Goal: Information Seeking & Learning: Learn about a topic

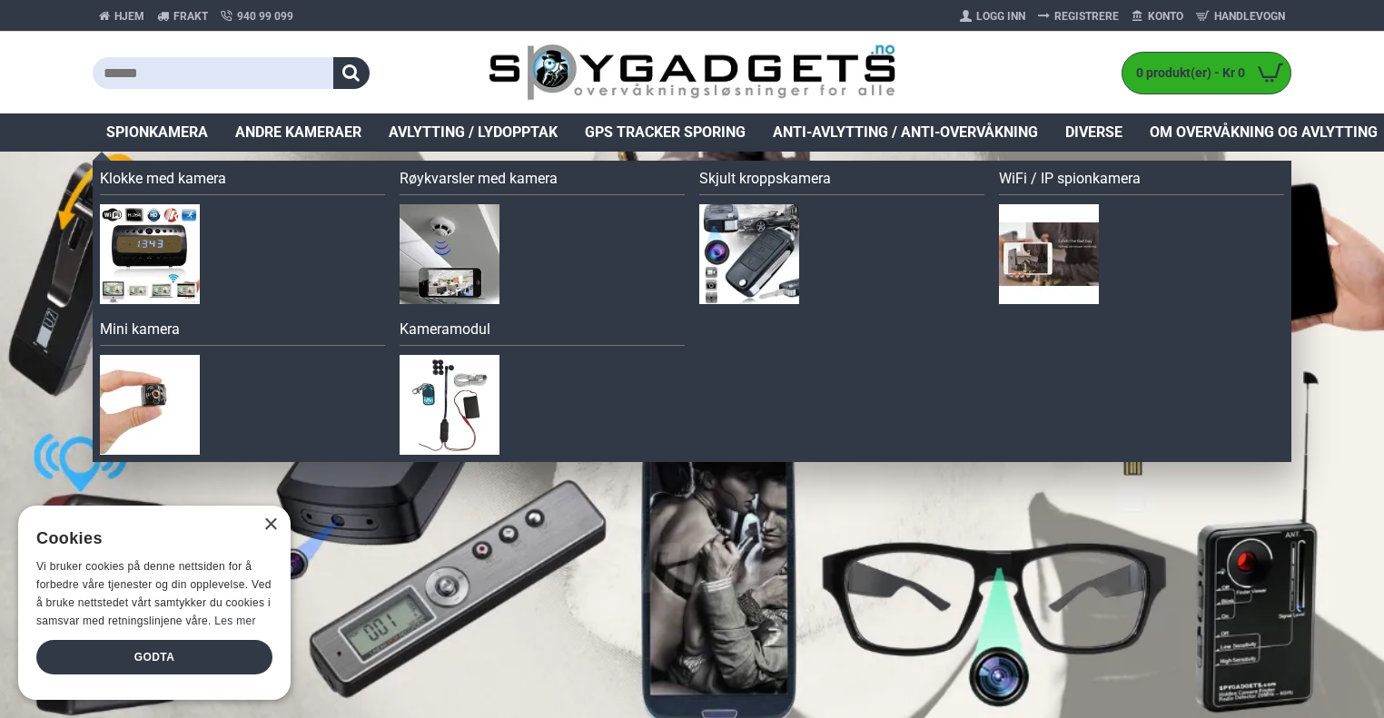
click at [163, 139] on span "Spionkamera" at bounding box center [157, 133] width 102 height 22
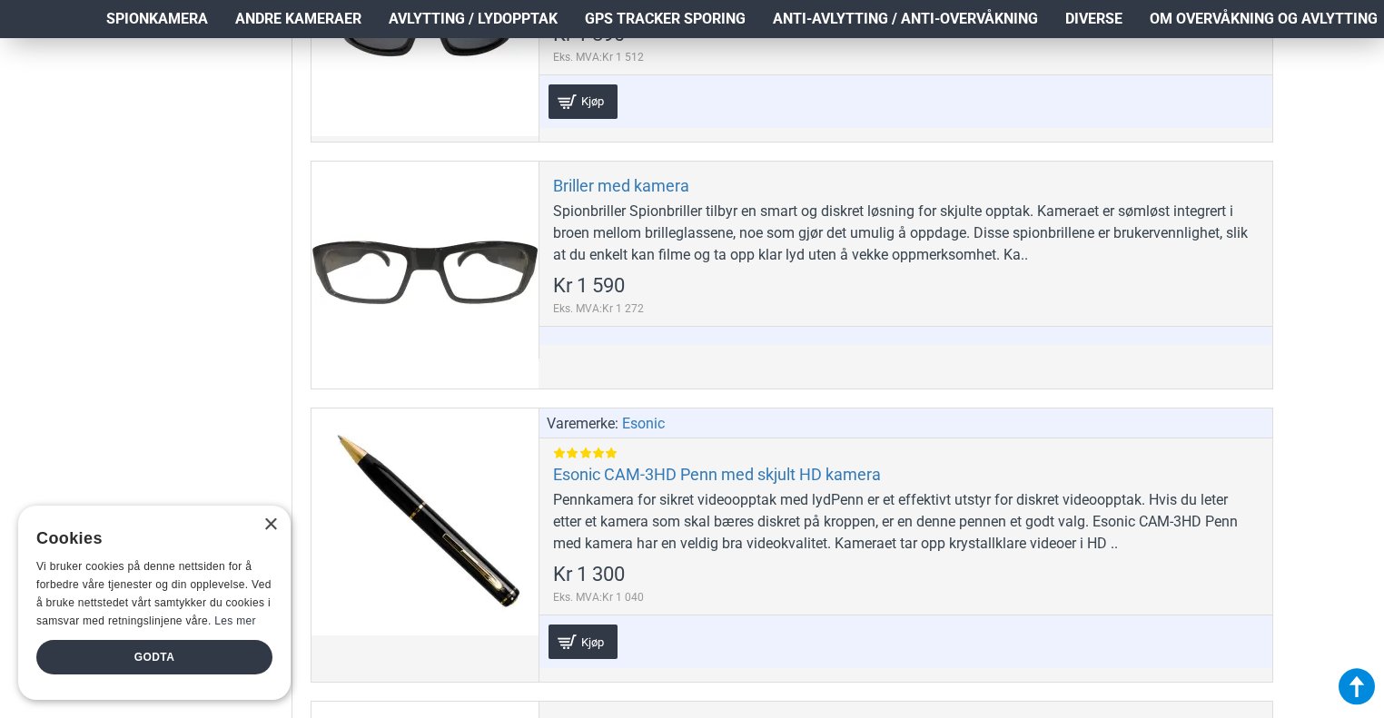
scroll to position [2270, 0]
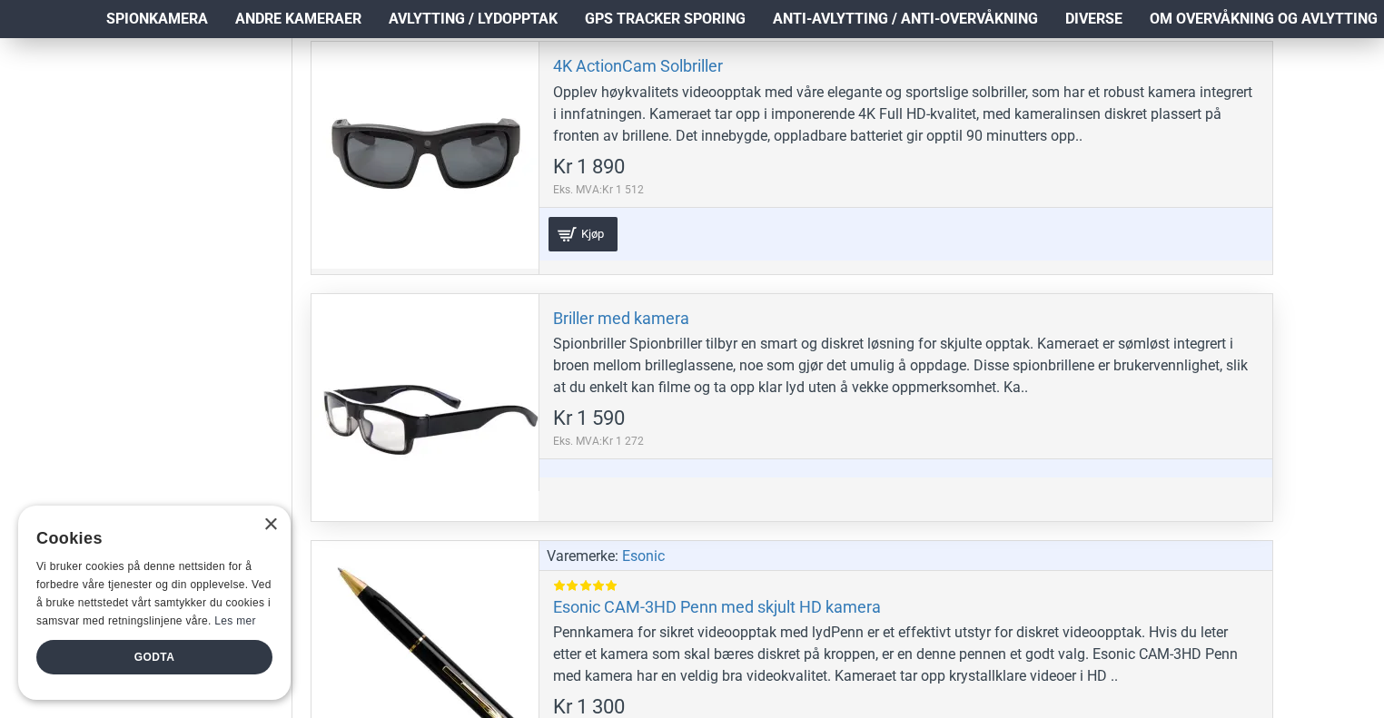
click at [375, 420] on div at bounding box center [424, 407] width 227 height 227
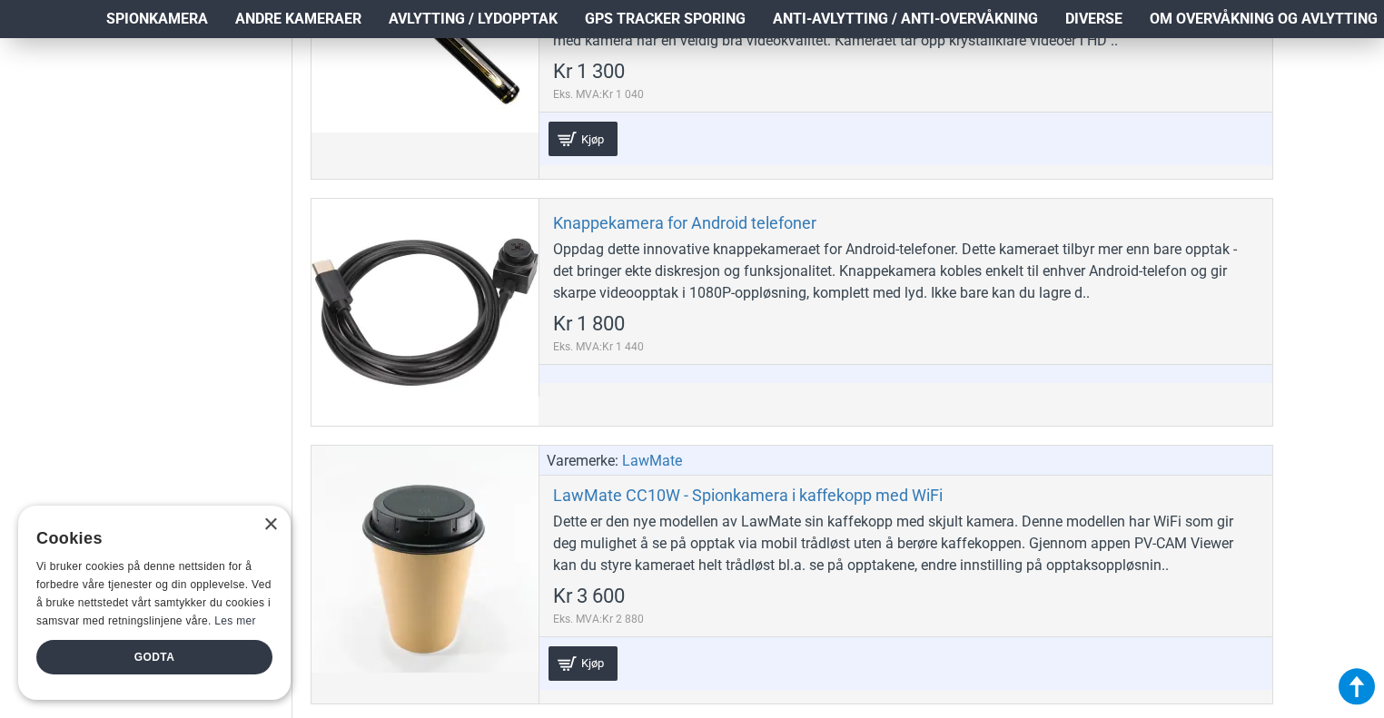
scroll to position [2815, 0]
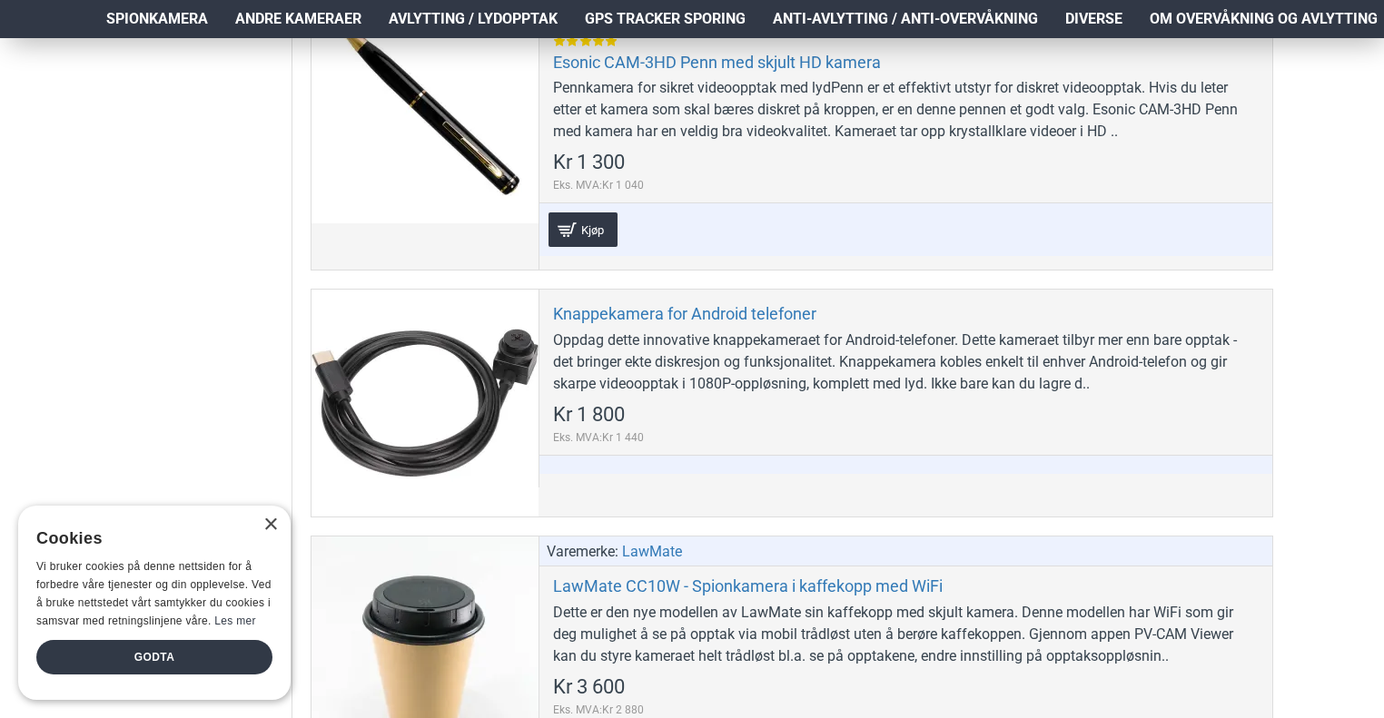
drag, startPoint x: 470, startPoint y: 433, endPoint x: 1320, endPoint y: 354, distance: 853.7
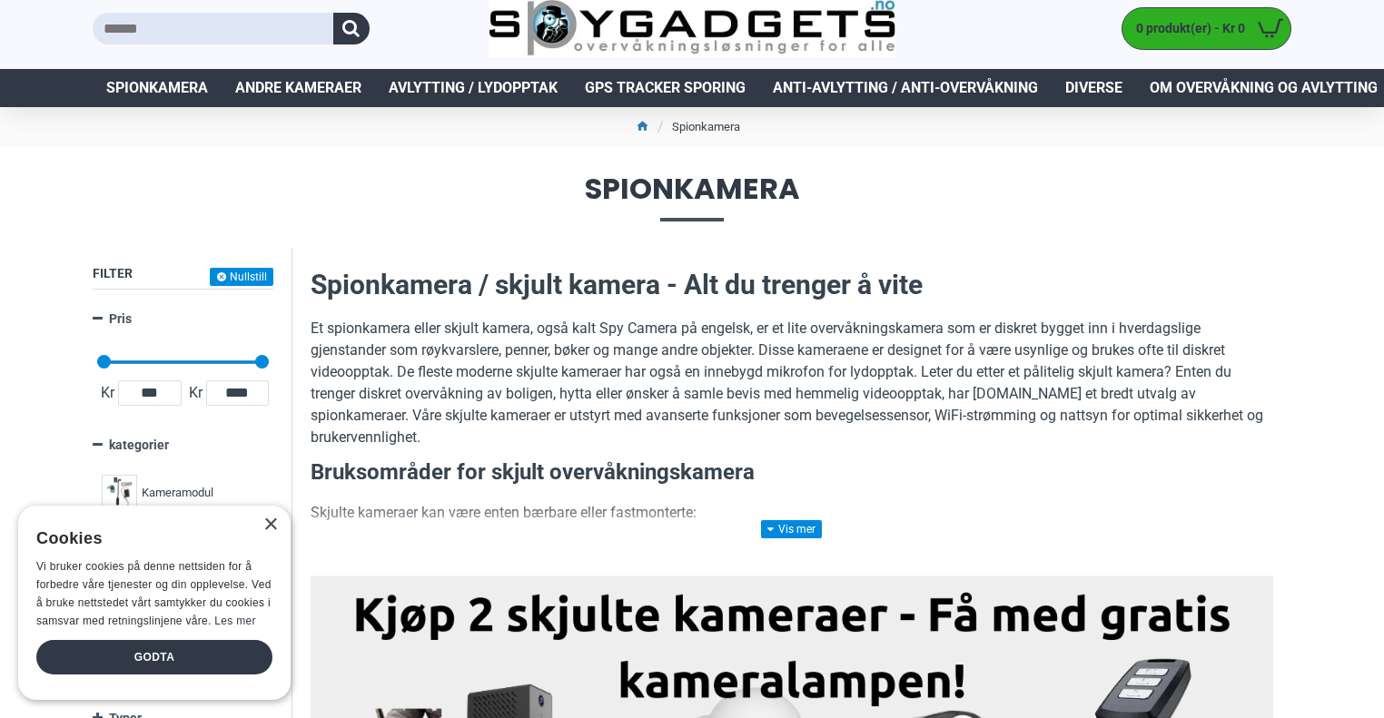
scroll to position [0, 0]
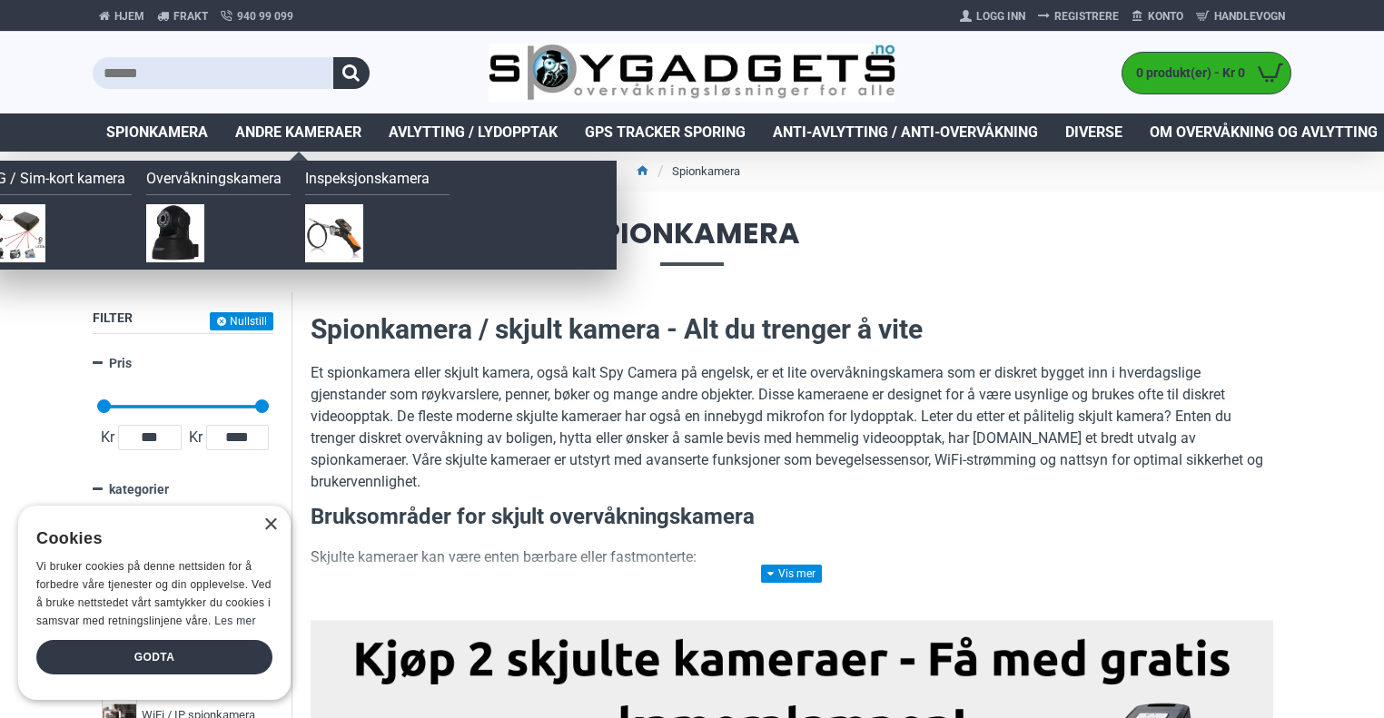
click at [315, 135] on span "Andre kameraer" at bounding box center [298, 133] width 126 height 22
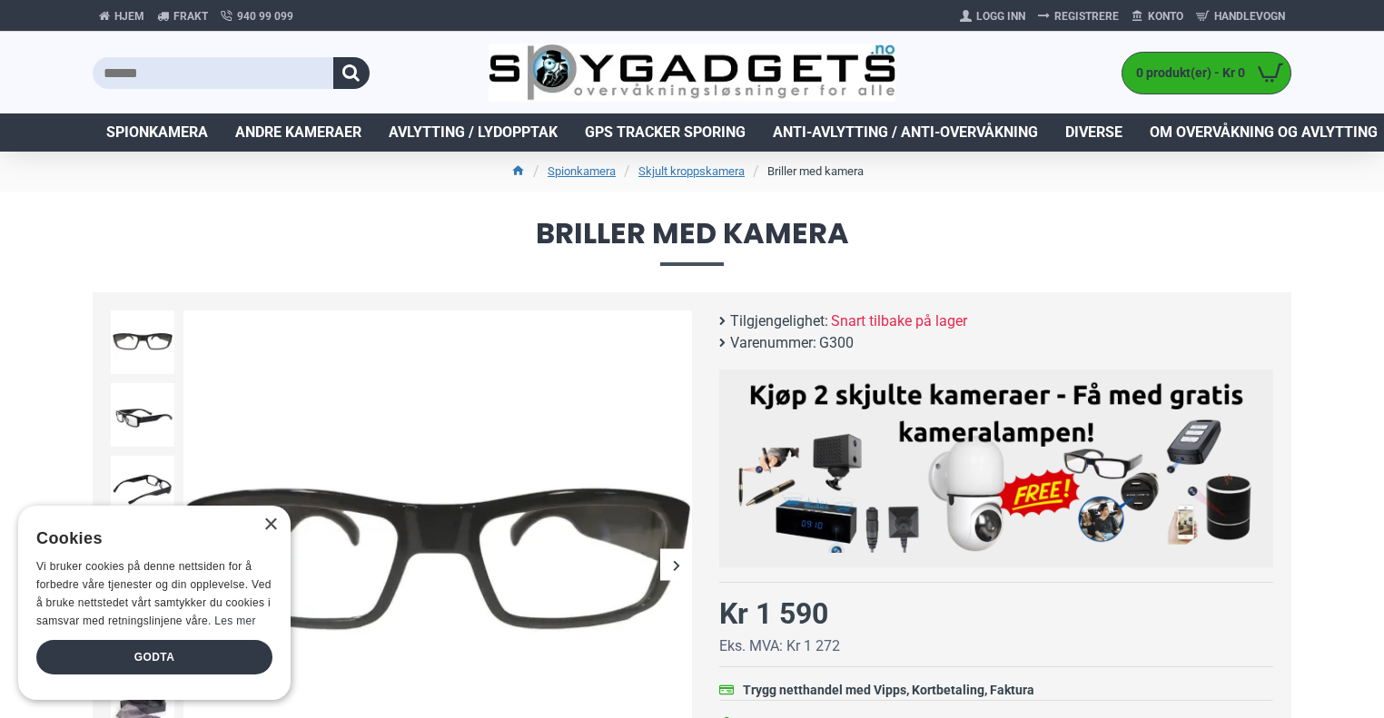
click at [667, 572] on div "Next slide" at bounding box center [676, 565] width 32 height 32
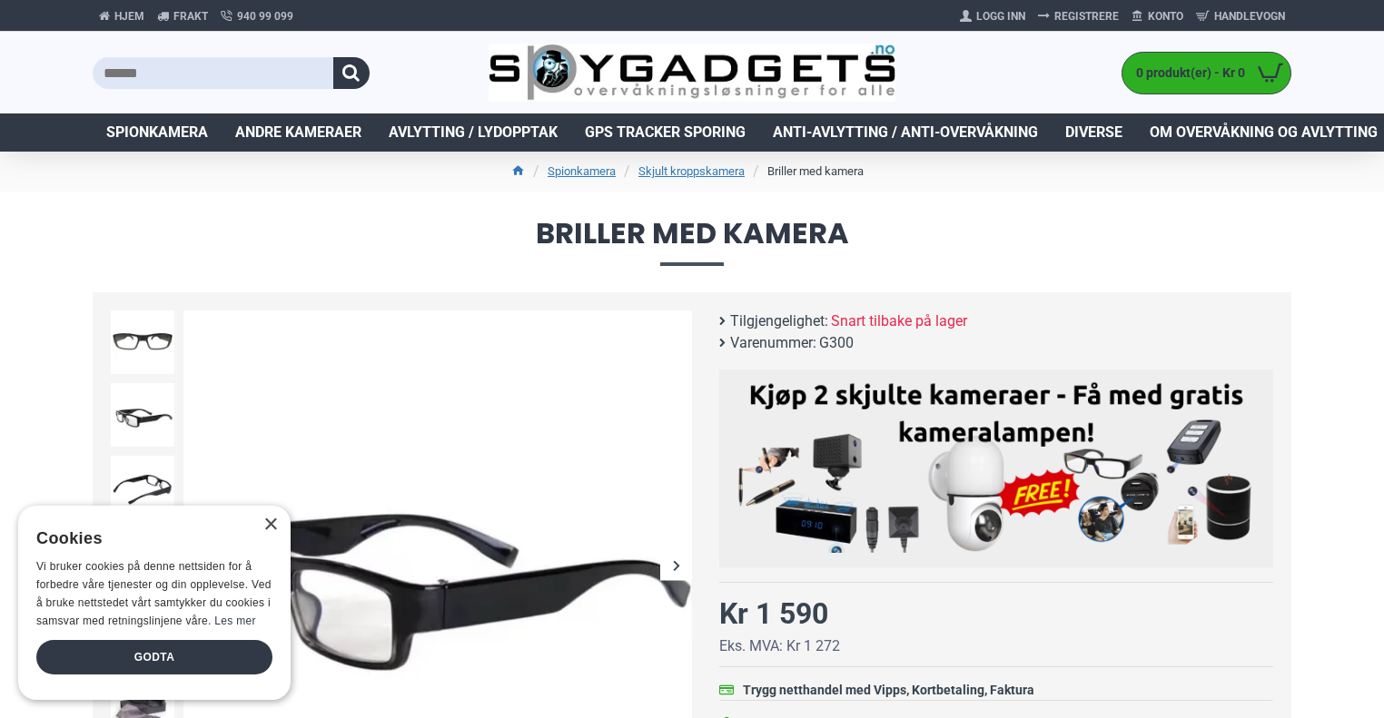
click at [670, 568] on div "Next slide" at bounding box center [676, 565] width 32 height 32
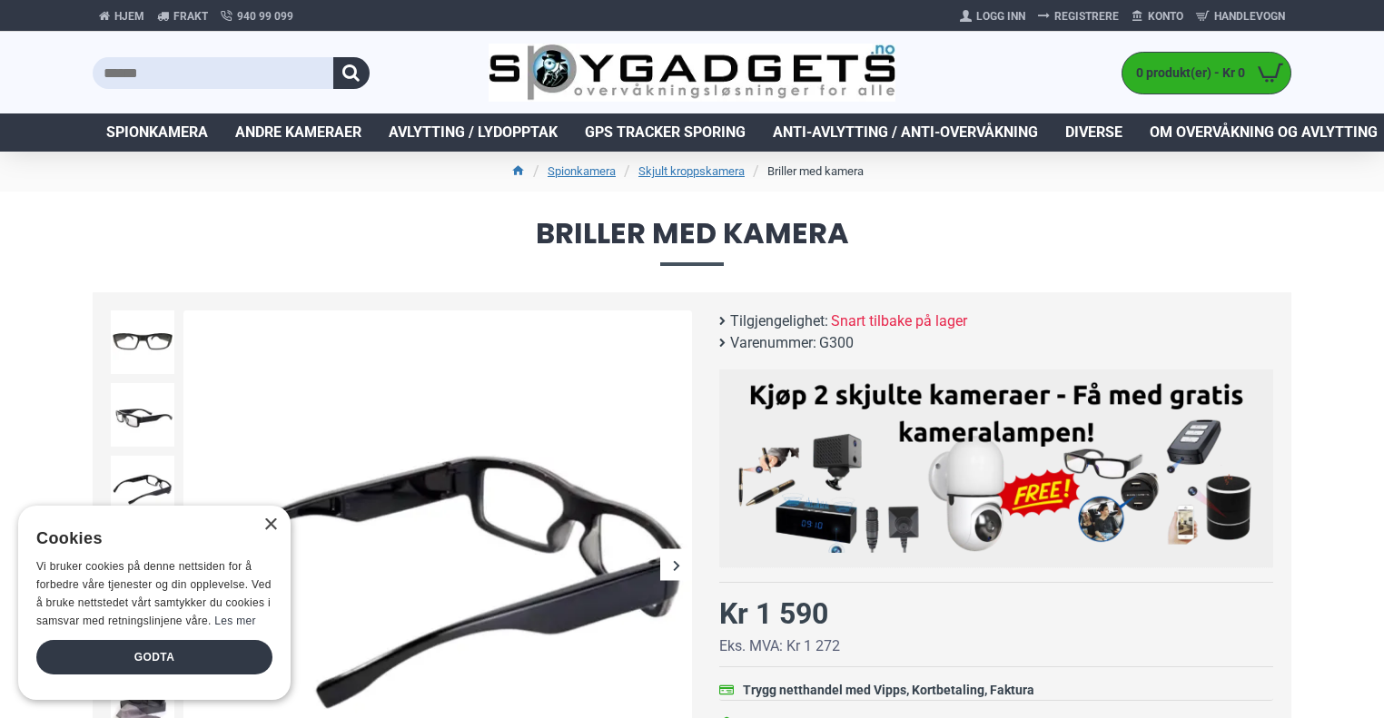
click at [670, 568] on div "Next slide" at bounding box center [676, 565] width 32 height 32
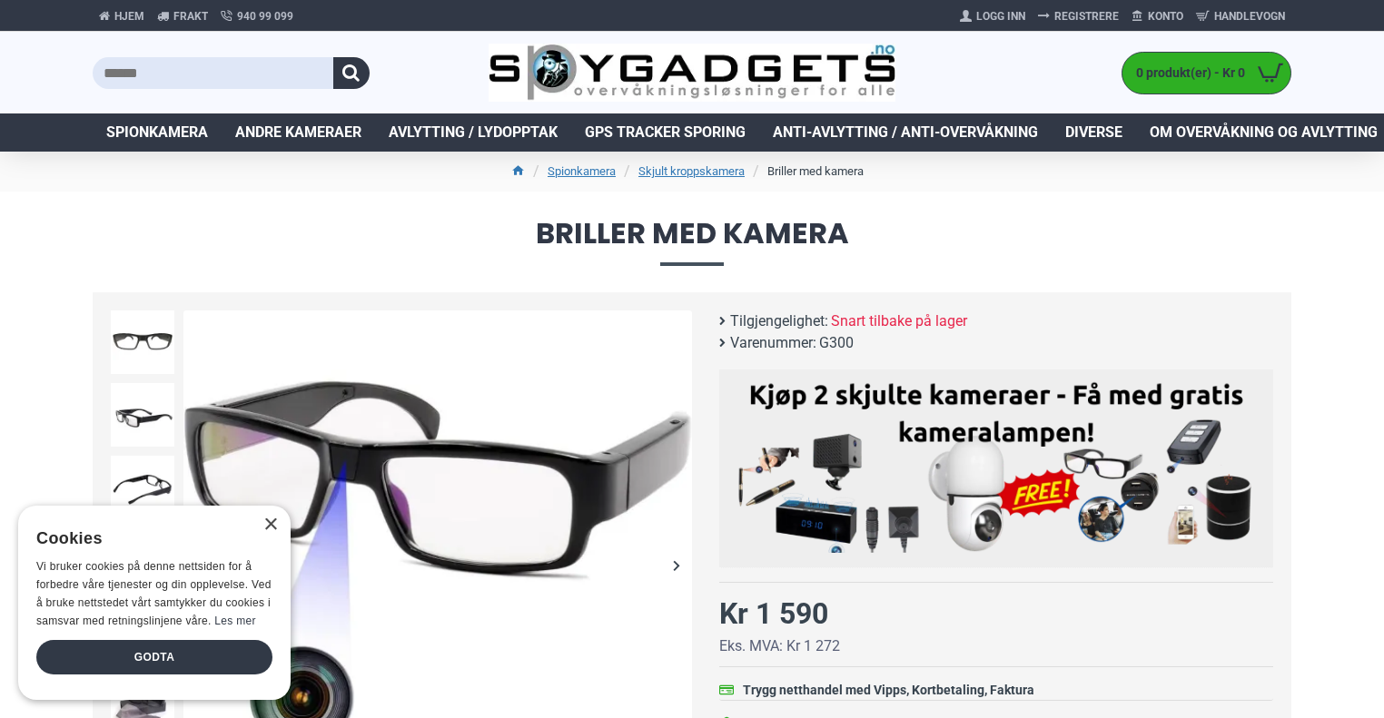
click at [62, 192] on h1 "Briller med kamera" at bounding box center [692, 242] width 1384 height 101
click at [265, 529] on div "×" at bounding box center [270, 526] width 14 height 14
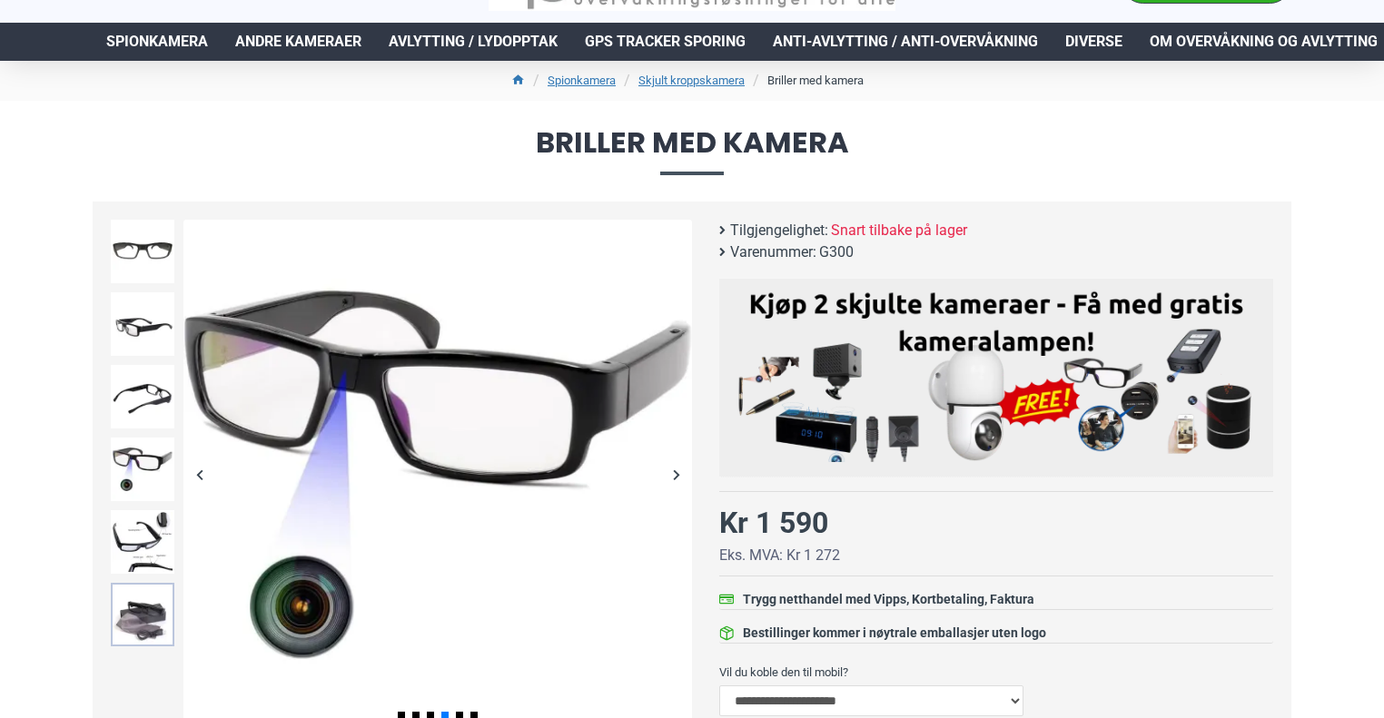
scroll to position [182, 0]
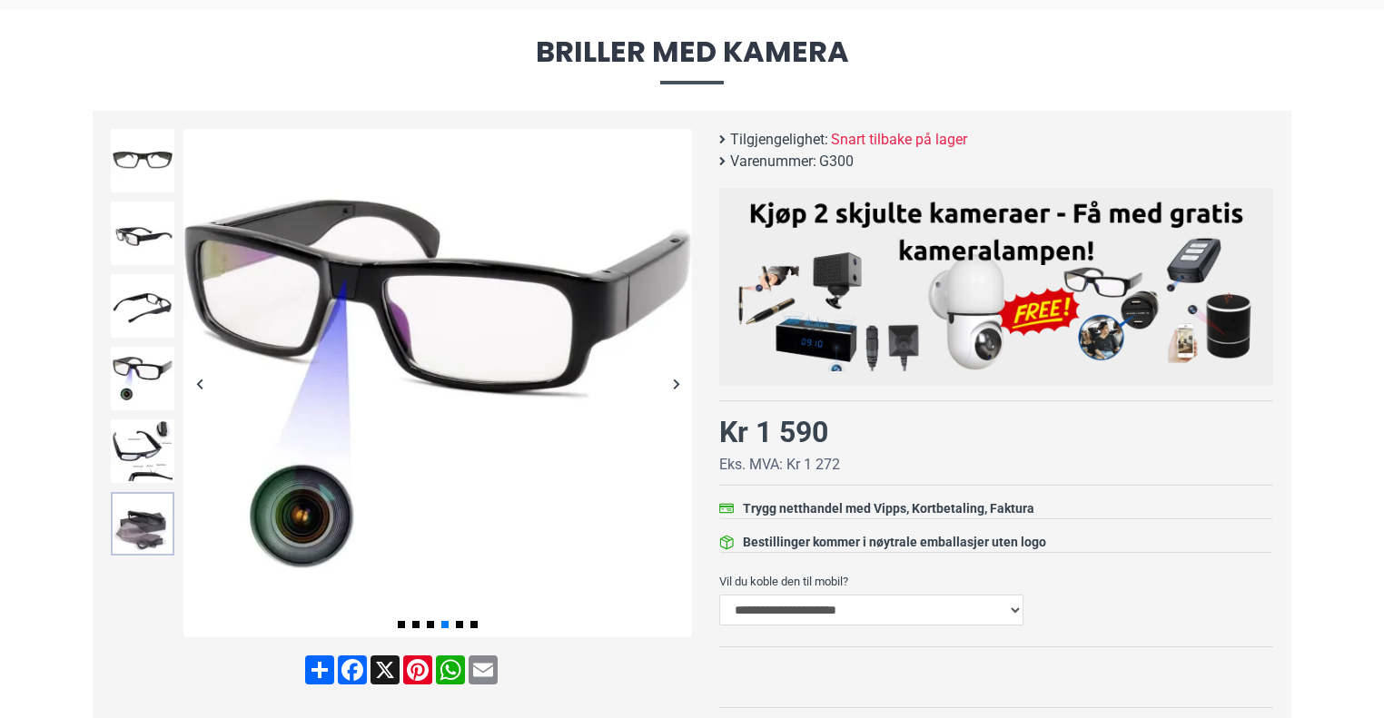
click at [133, 545] on img at bounding box center [143, 524] width 64 height 64
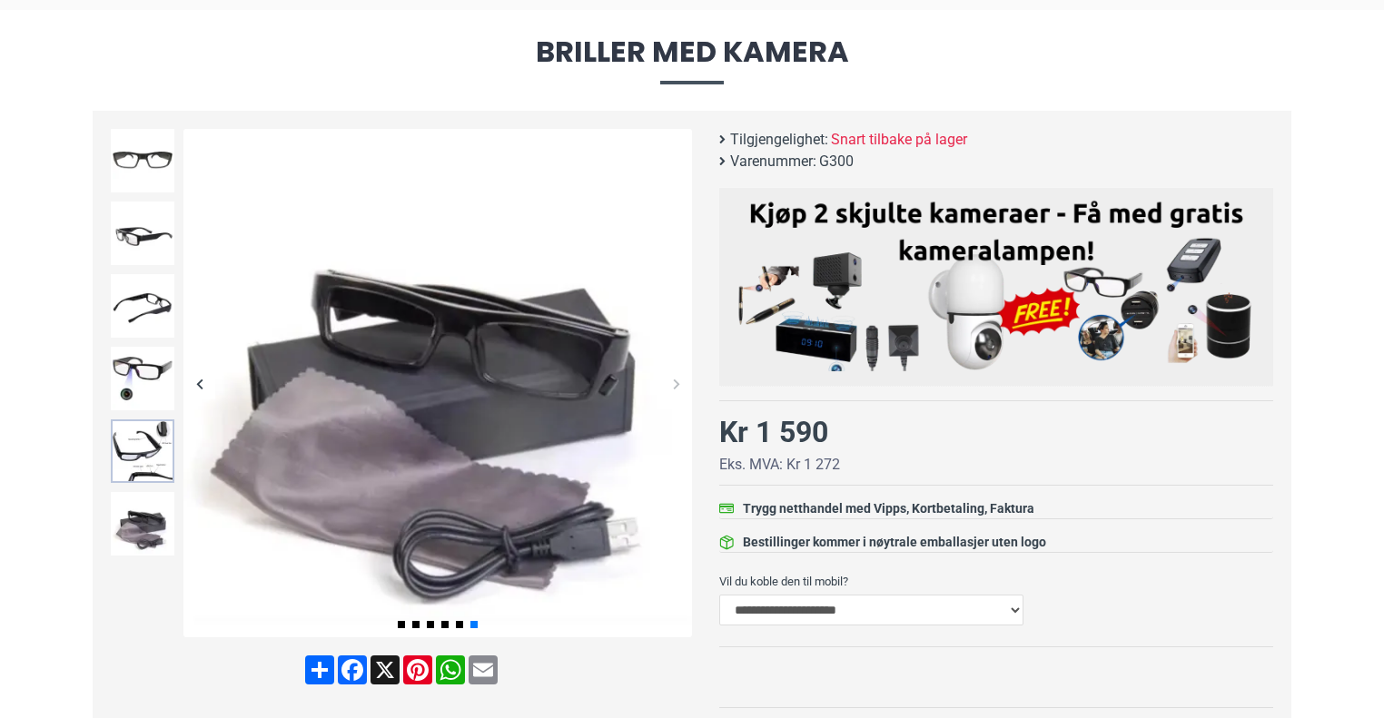
click at [130, 451] on img at bounding box center [143, 452] width 64 height 64
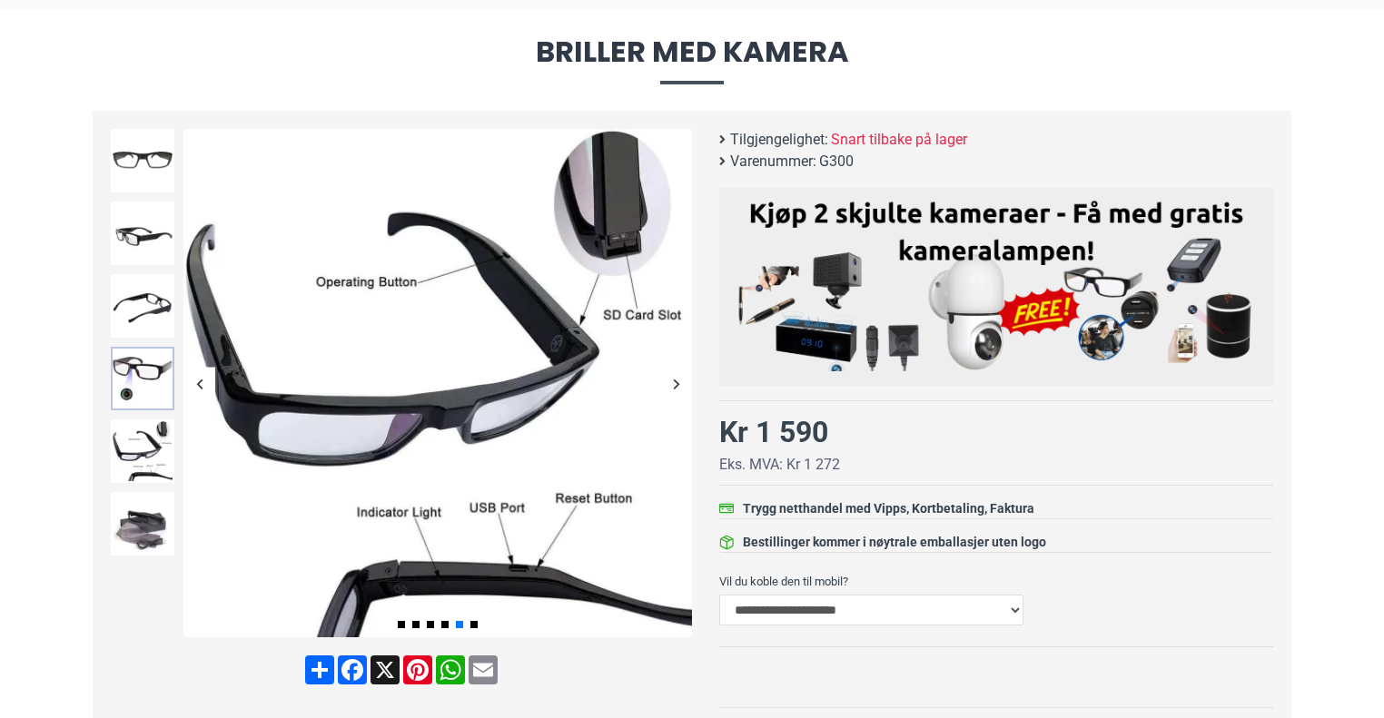
click at [120, 377] on img at bounding box center [143, 379] width 64 height 64
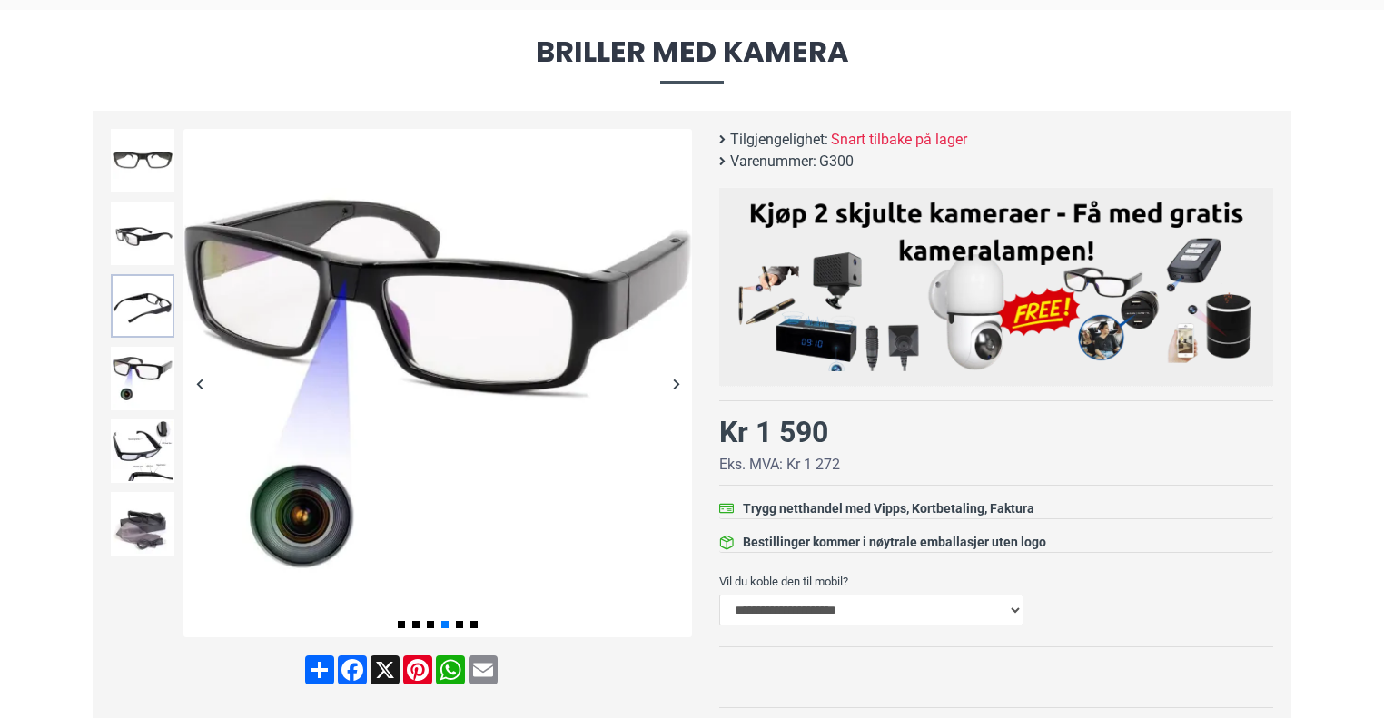
click at [129, 328] on img at bounding box center [143, 306] width 64 height 64
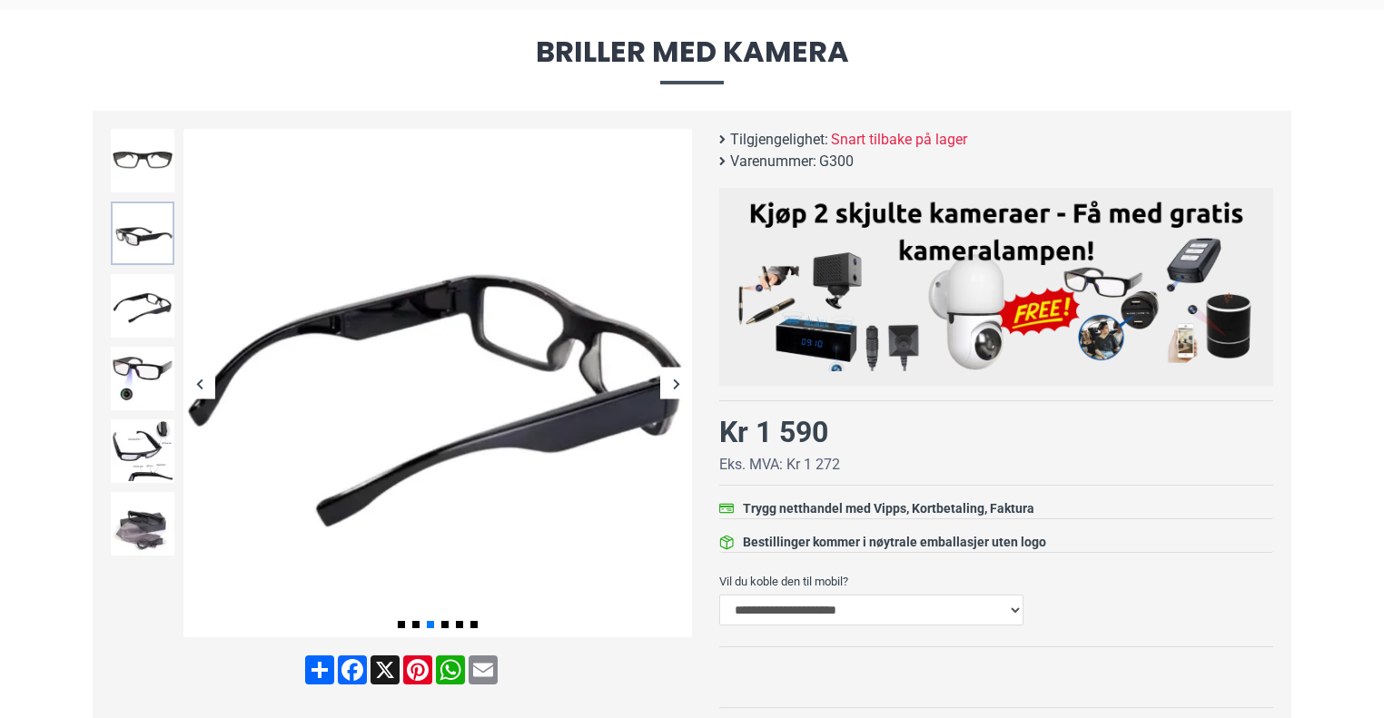
click at [139, 225] on img at bounding box center [143, 234] width 64 height 64
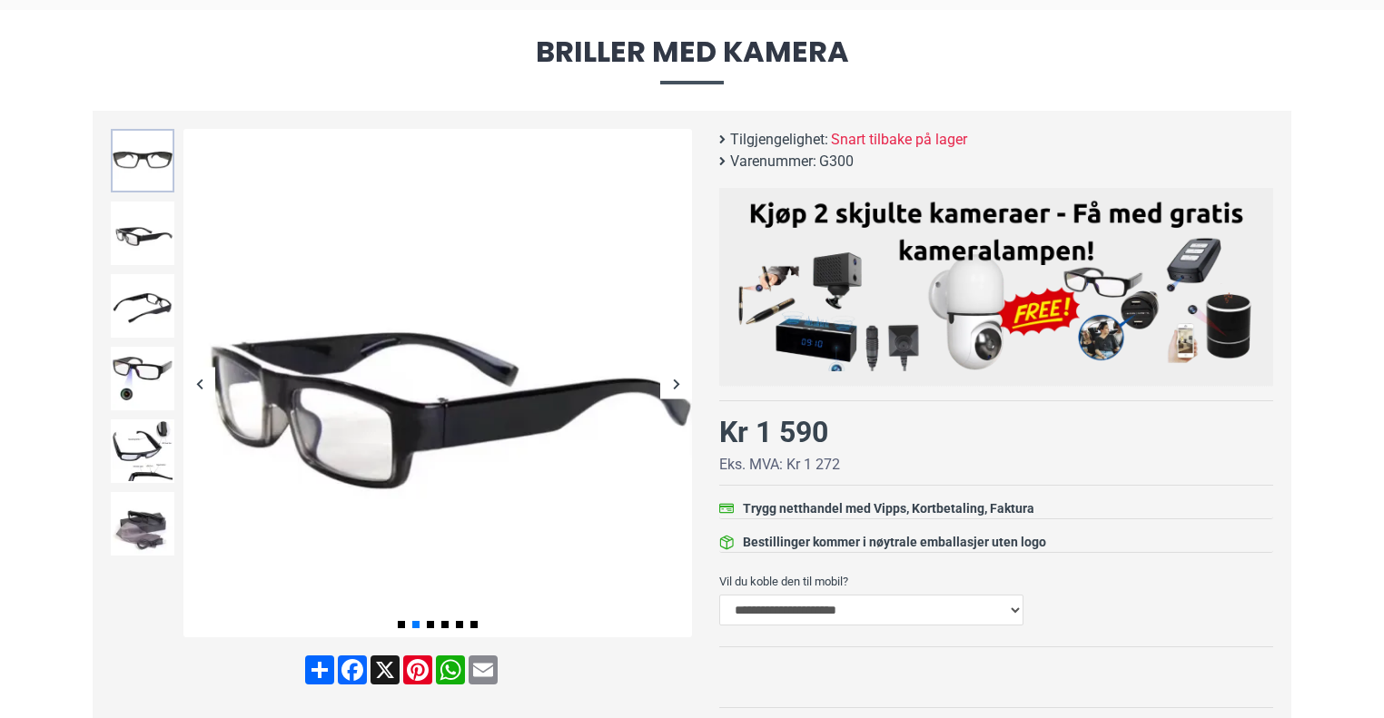
click at [137, 171] on img at bounding box center [143, 161] width 64 height 64
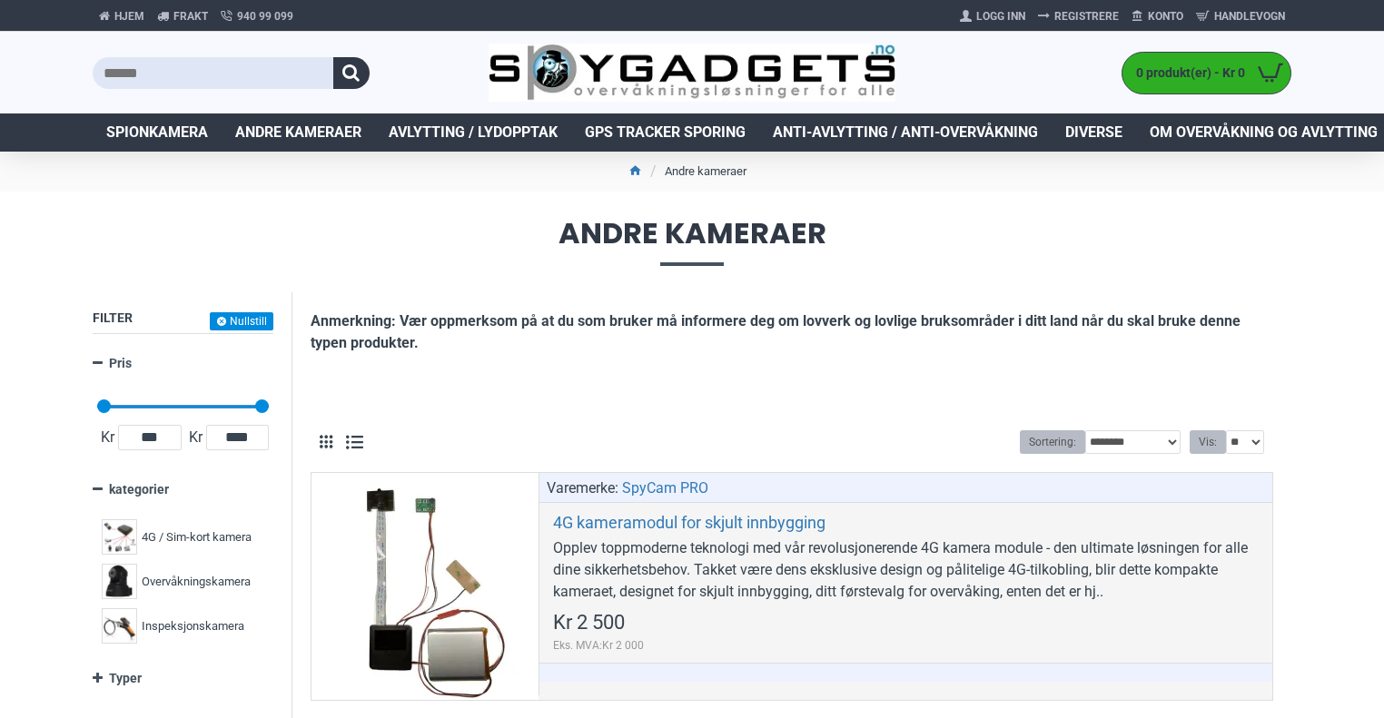
click at [478, 132] on span "Avlytting / Lydopptak" at bounding box center [473, 133] width 169 height 22
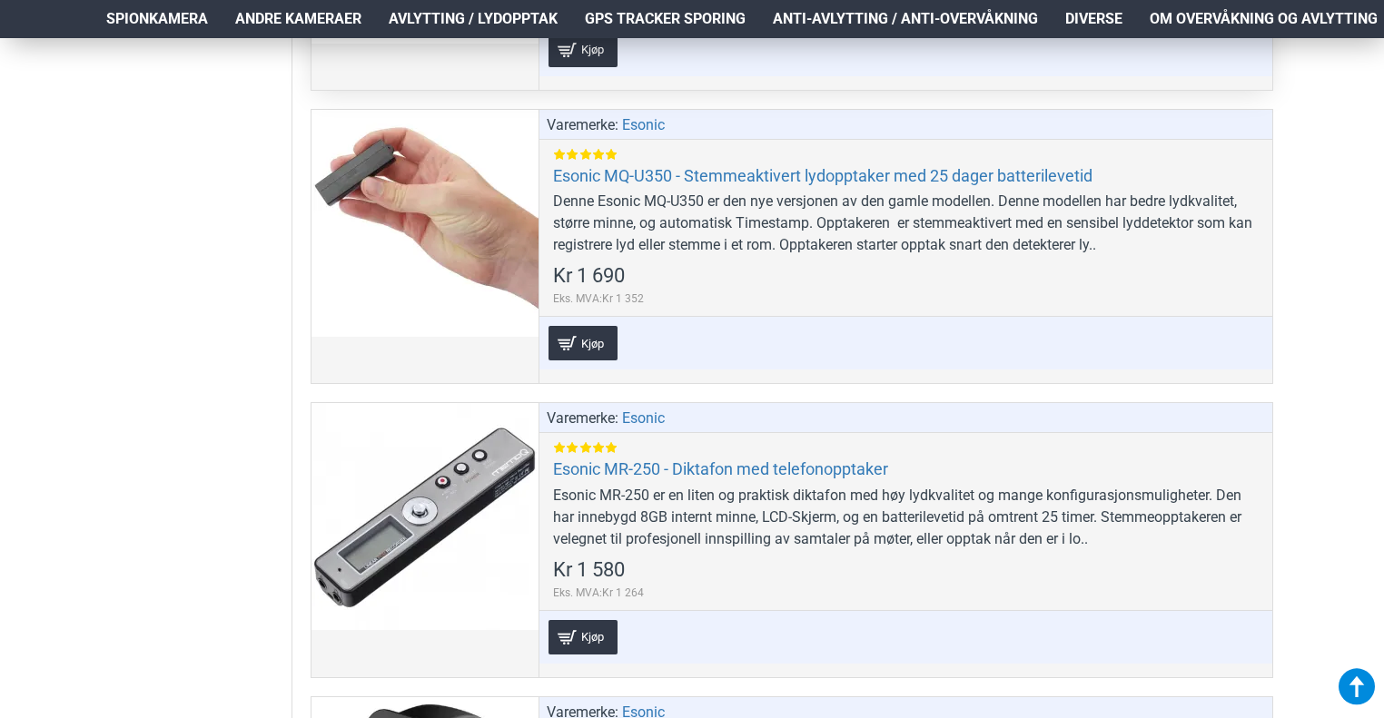
scroll to position [2543, 0]
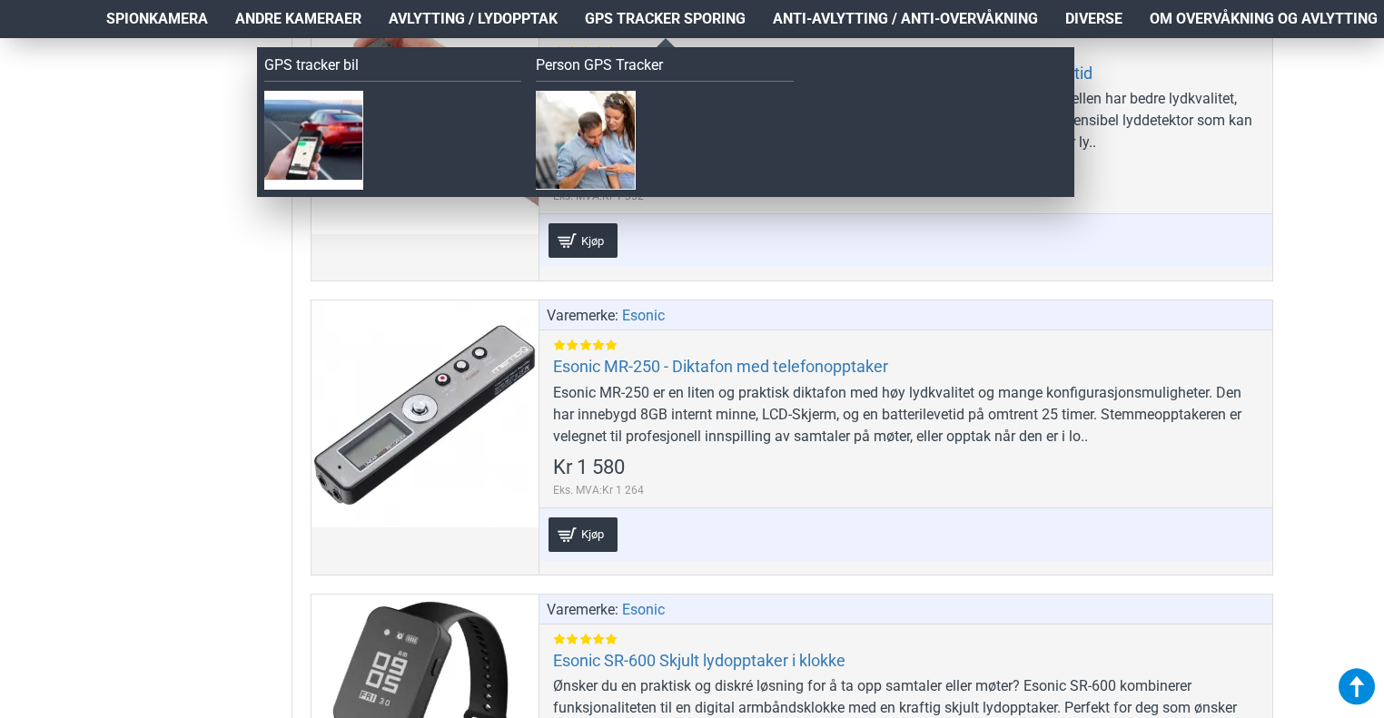
click at [629, 27] on span "GPS Tracker Sporing" at bounding box center [665, 19] width 161 height 22
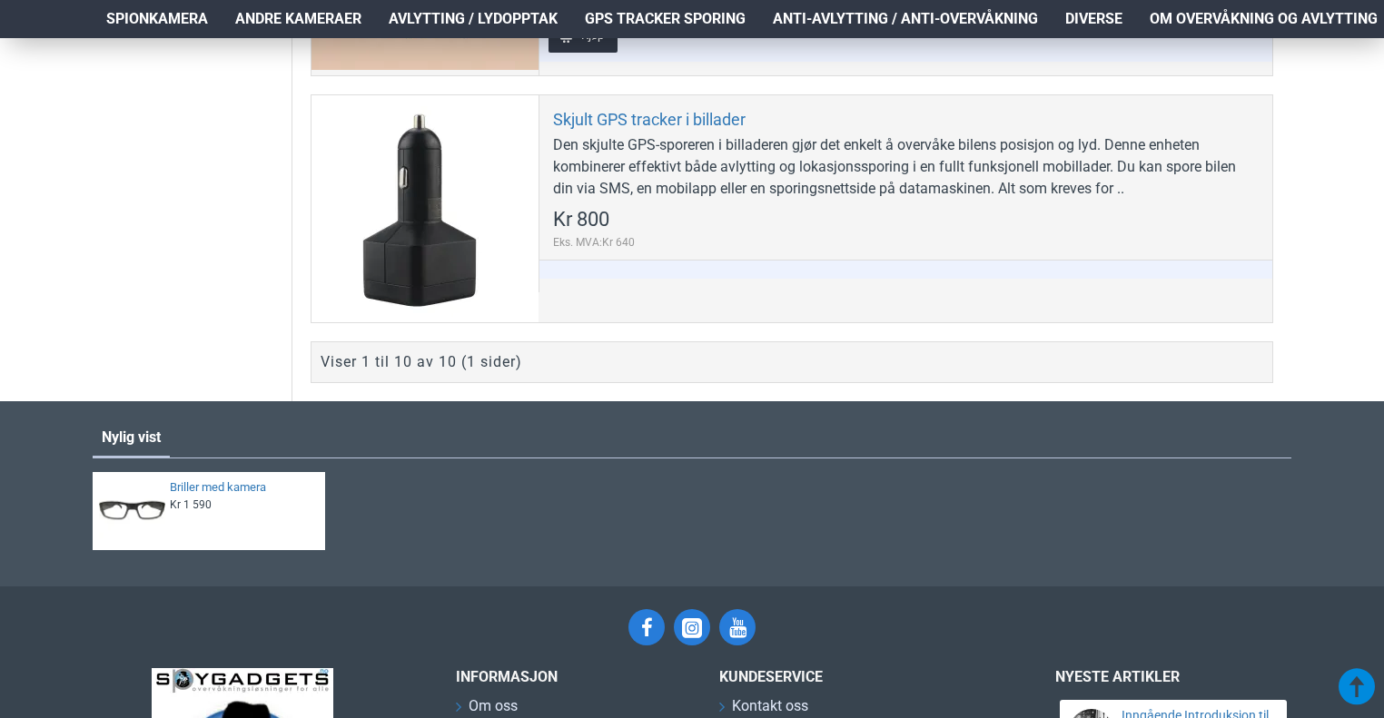
scroll to position [2906, 0]
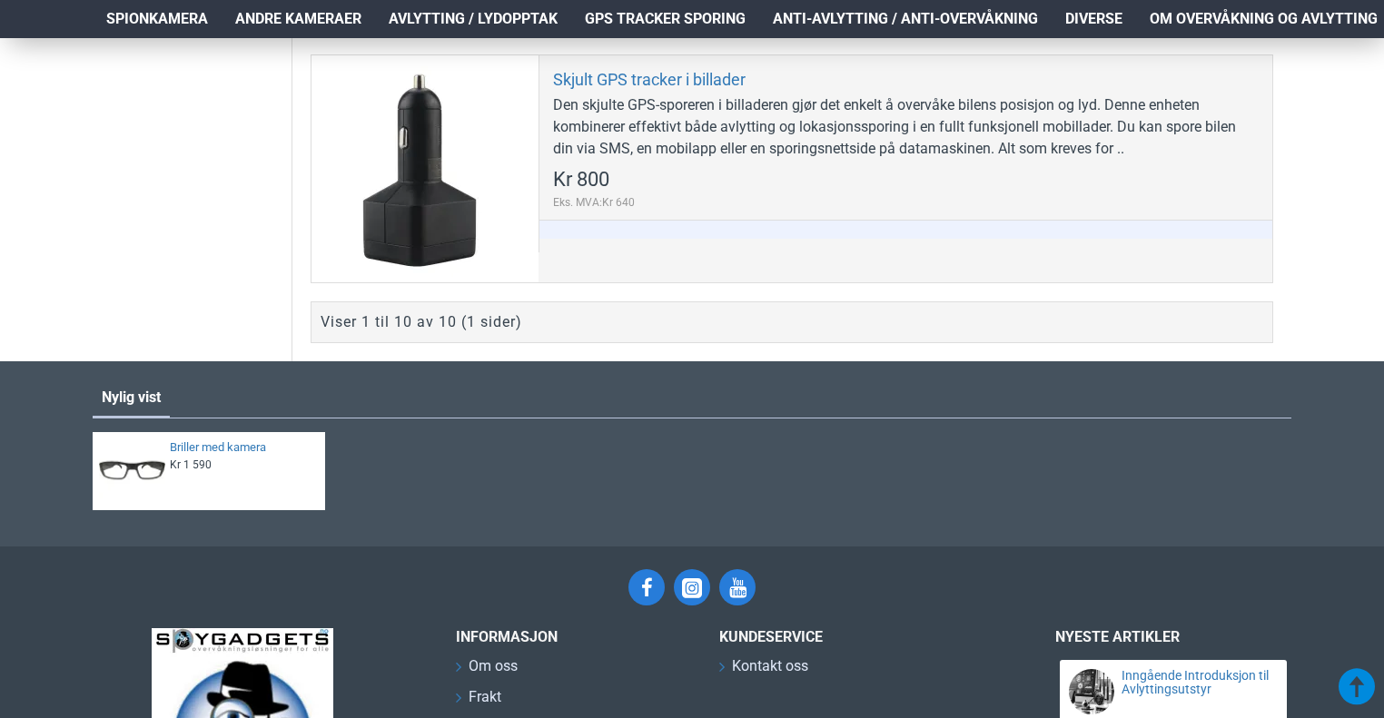
click at [821, 30] on li "Anti-avlytting / Anti-overvåkning Avsløre skjulte avlyttingutstyr og overvåknin…" at bounding box center [905, 19] width 292 height 38
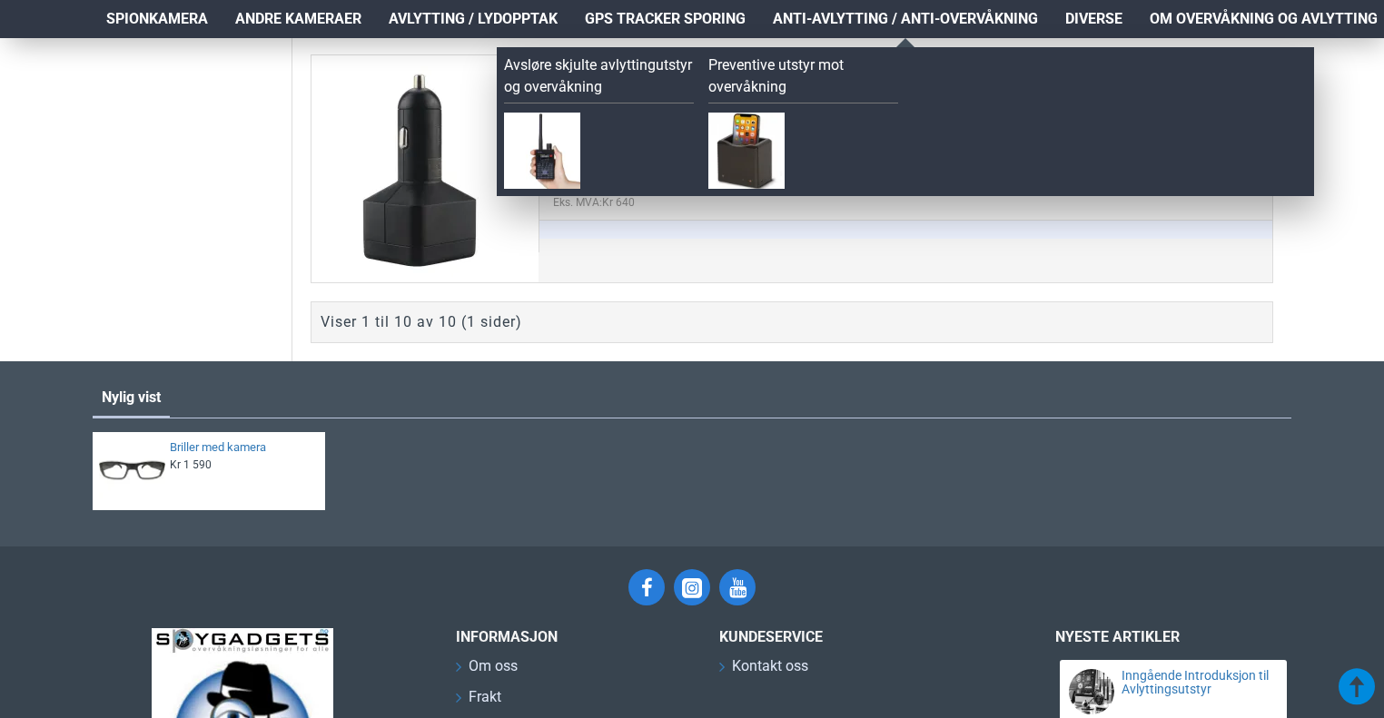
click at [825, 25] on span "Anti-avlytting / Anti-overvåkning" at bounding box center [905, 19] width 265 height 22
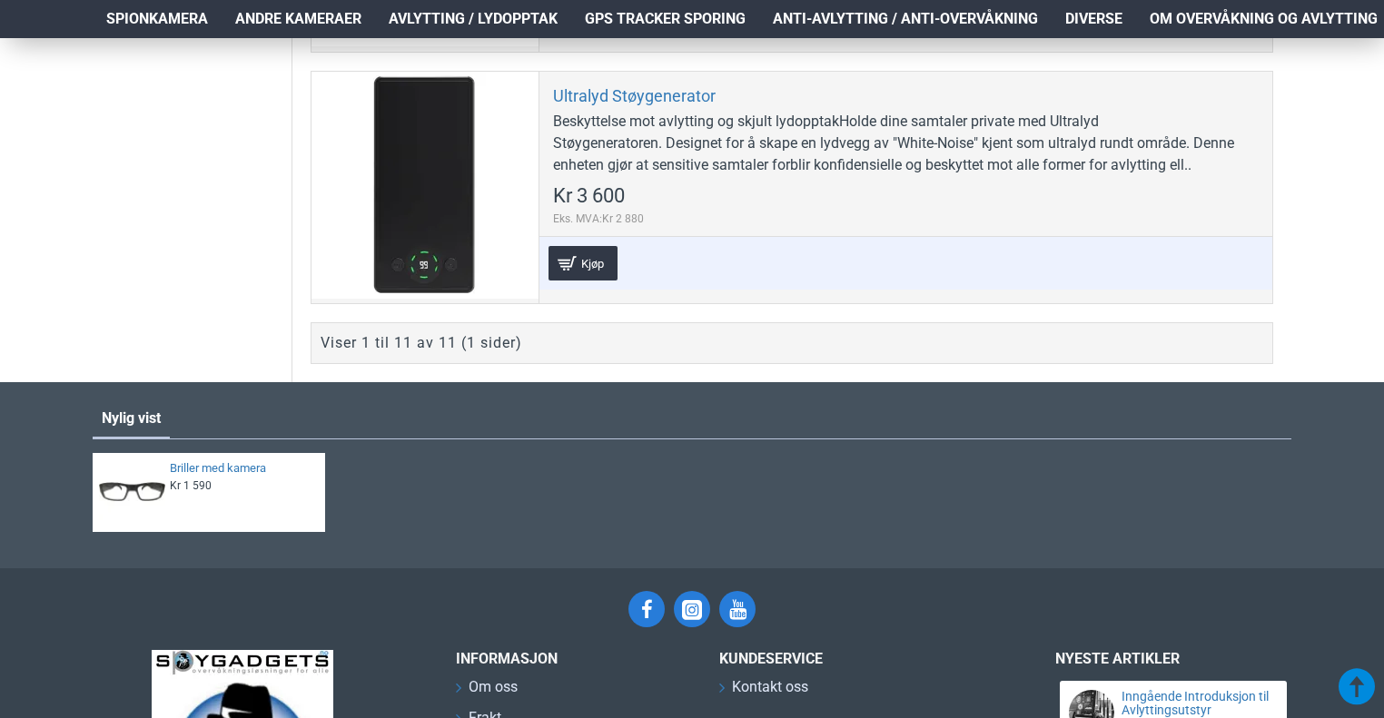
scroll to position [3334, 0]
